Goal: Information Seeking & Learning: Learn about a topic

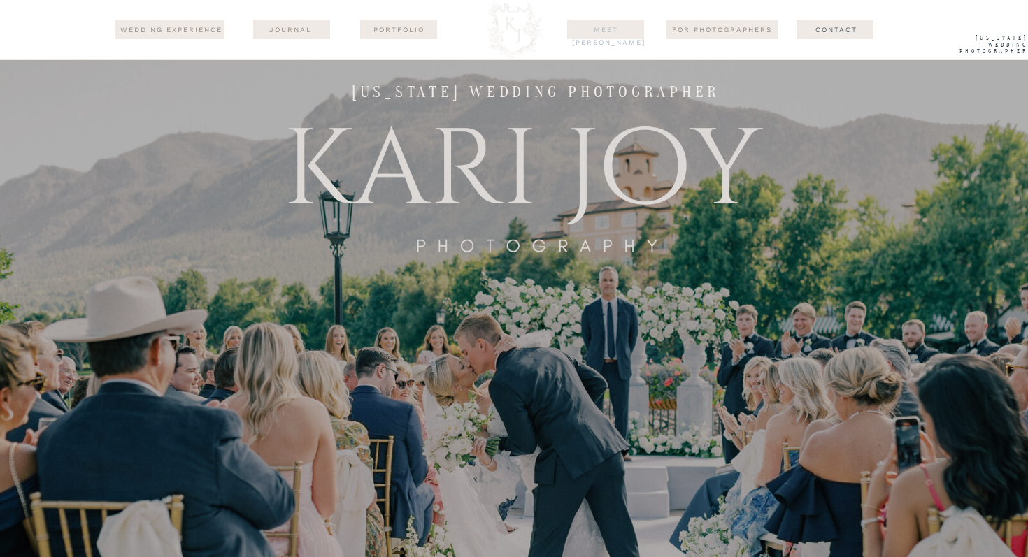
click at [601, 29] on nav "Meet [PERSON_NAME]" at bounding box center [606, 29] width 68 height 11
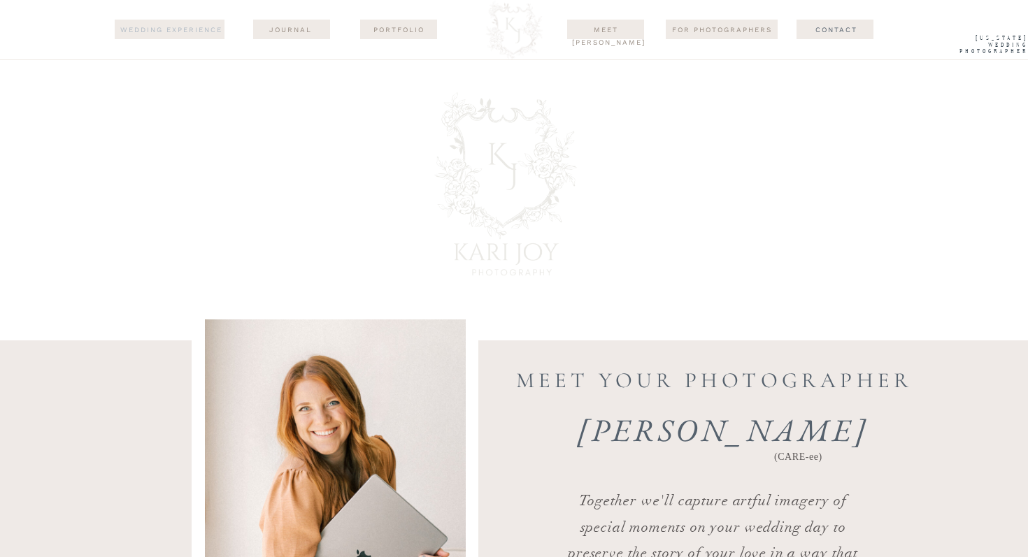
click at [187, 35] on nav "wedding experience" at bounding box center [171, 30] width 106 height 13
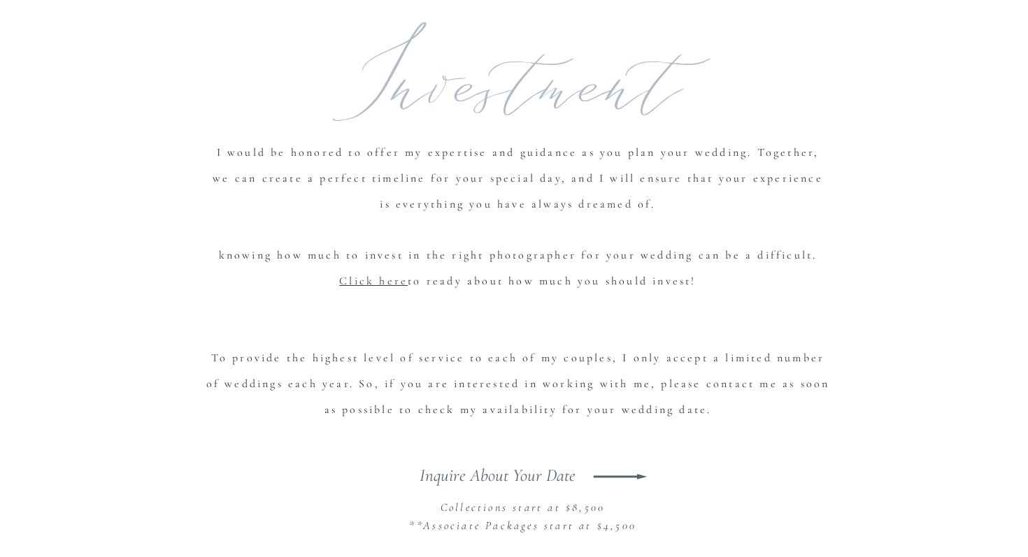
scroll to position [7233, 0]
